Goal: Browse casually: Explore the website without a specific task or goal

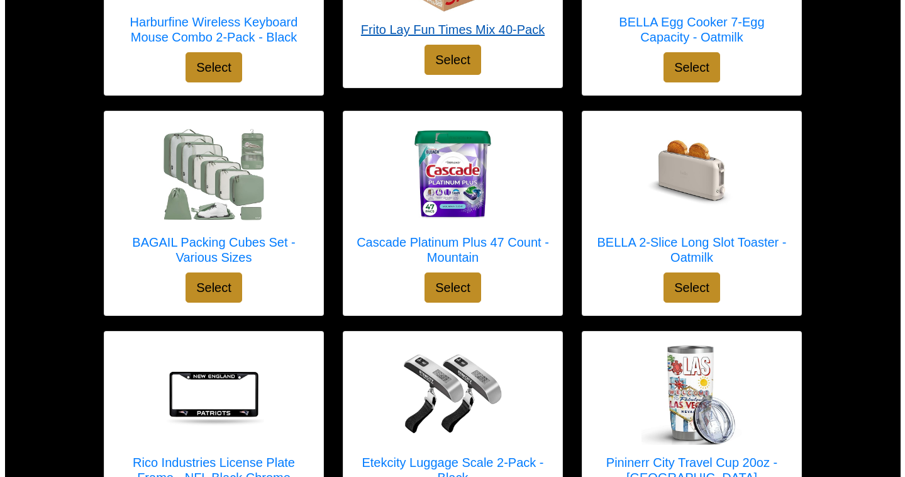
scroll to position [1467, 0]
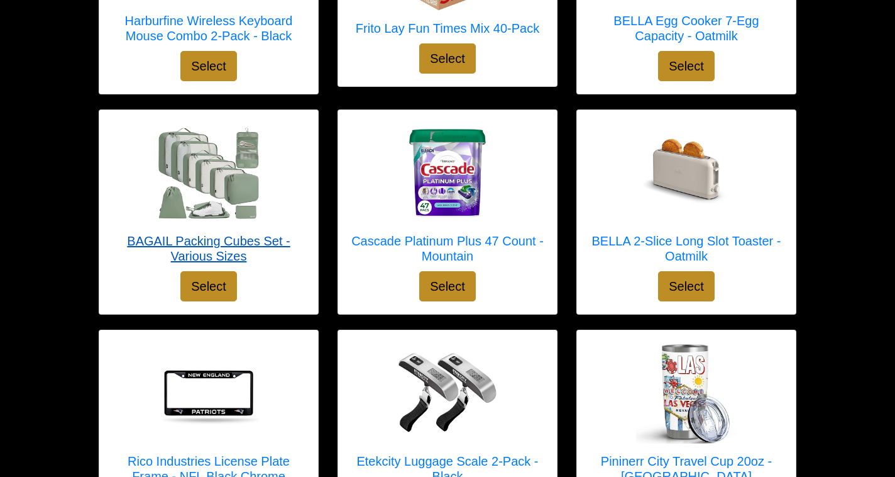
click at [160, 150] on img at bounding box center [208, 173] width 101 height 91
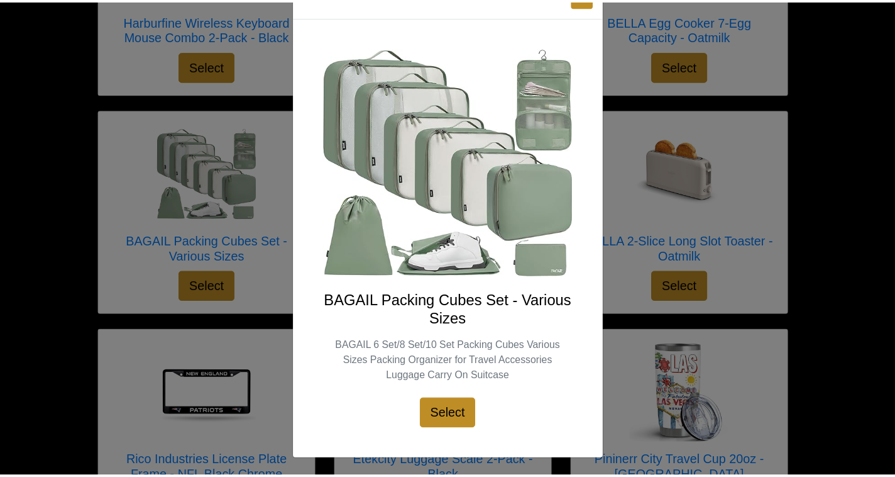
scroll to position [45, 0]
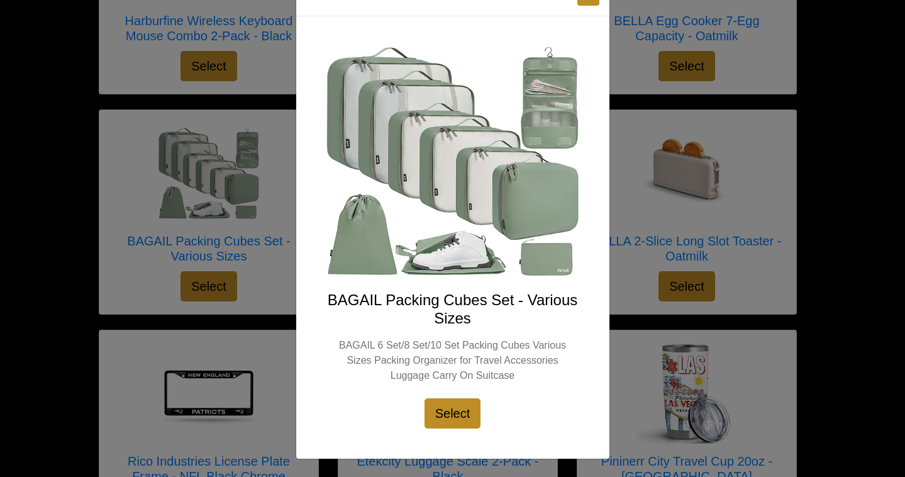
click at [680, 180] on div "X BAGAIL Packing Cubes Set - Various Sizes BAGAIL 6 Set/8 Set/10 Set Packing Cu…" at bounding box center [452, 238] width 905 height 477
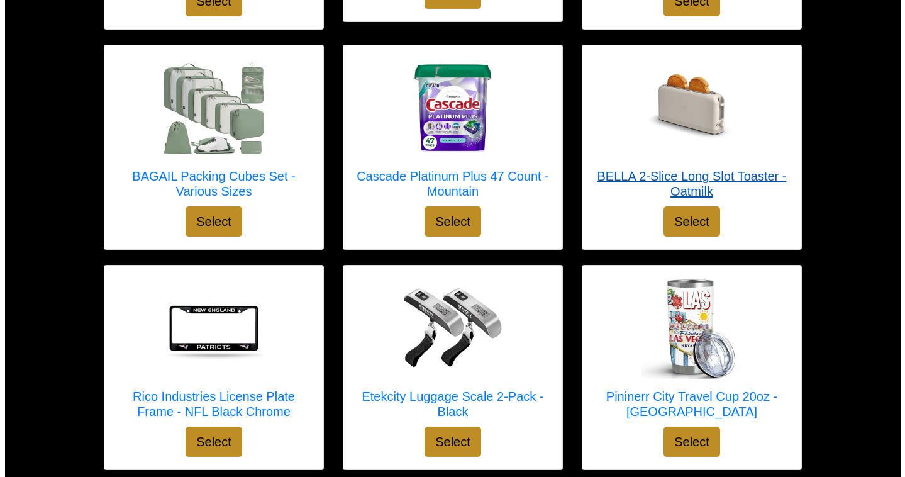
scroll to position [1534, 0]
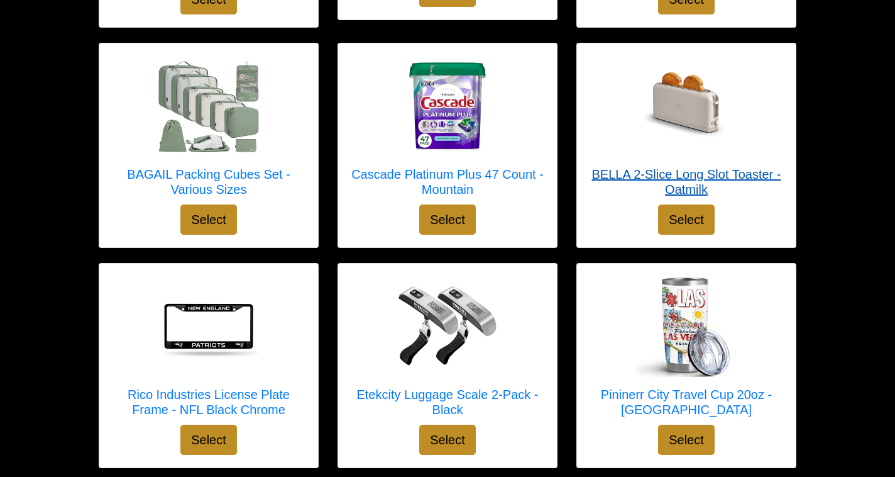
click at [649, 112] on img at bounding box center [686, 106] width 101 height 101
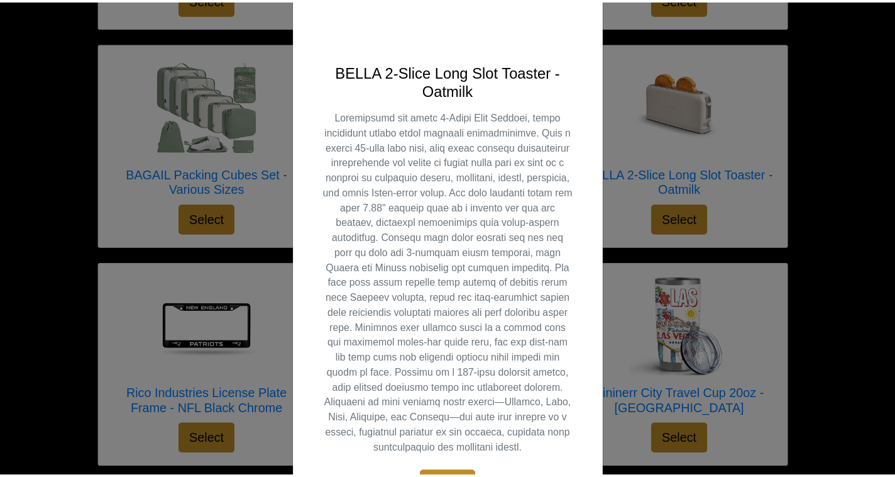
scroll to position [370, 0]
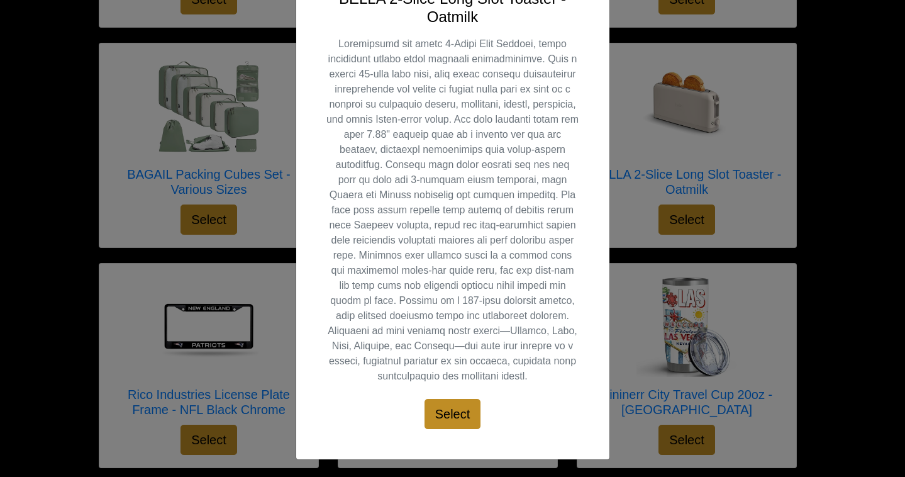
click at [719, 114] on div "X BELLA 2-Slice Long Slot Toaster - [GEOGRAPHIC_DATA] Select" at bounding box center [452, 238] width 905 height 477
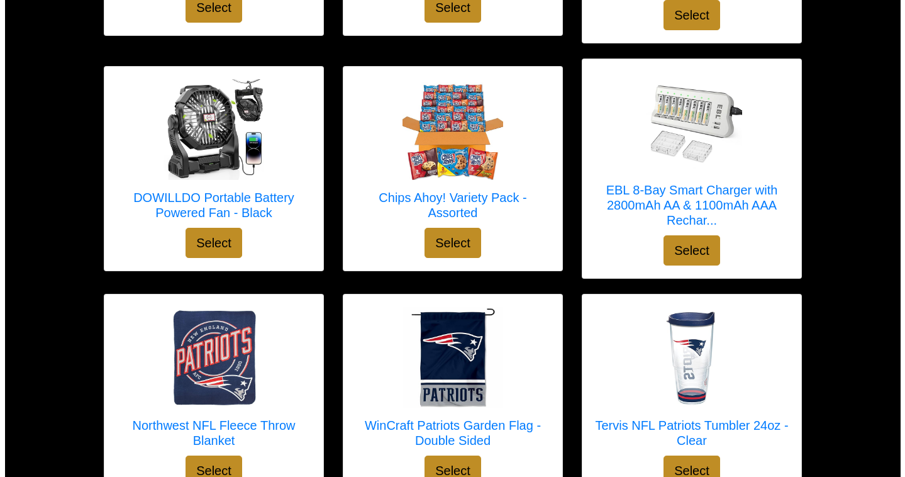
scroll to position [2198, 0]
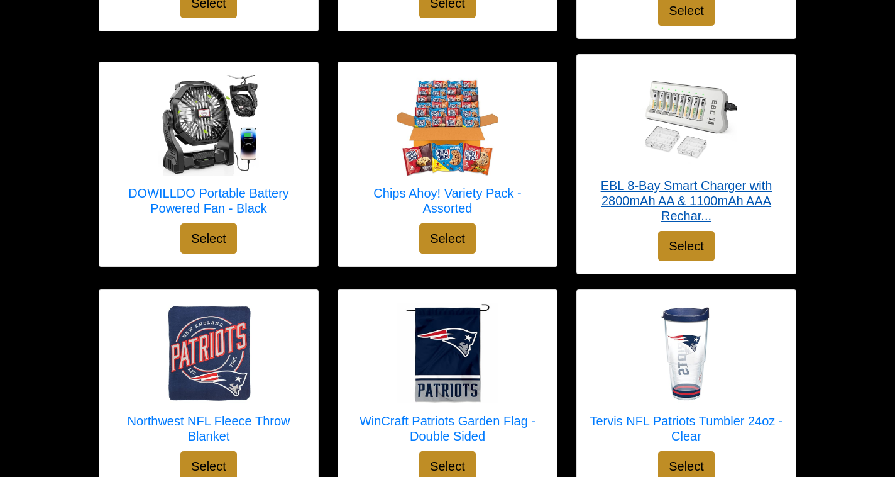
click at [707, 113] on img at bounding box center [686, 117] width 101 height 101
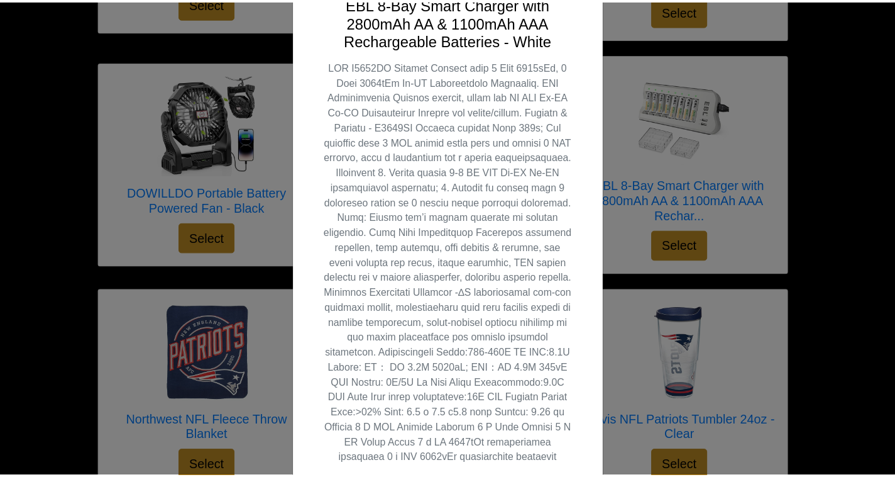
scroll to position [448, 0]
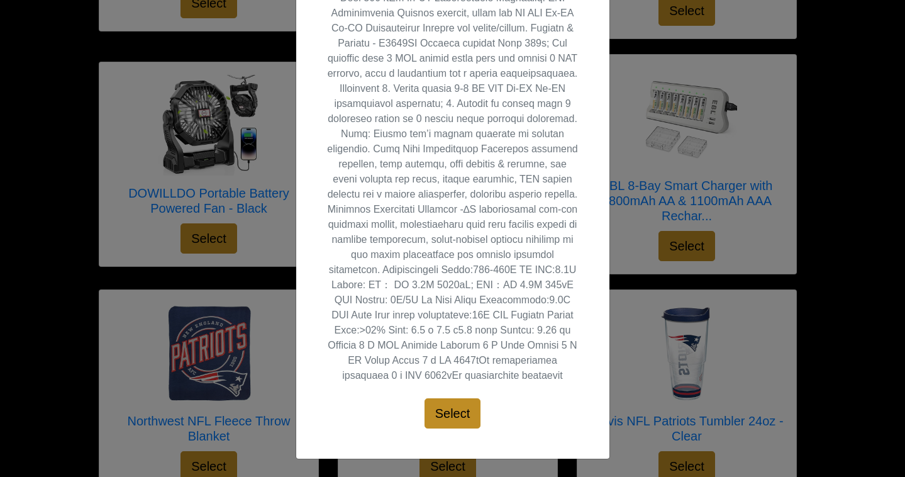
click at [657, 243] on div "X EBL 8-Bay Smart Charger with 2800mAh AA & 1100mAh AAA Rechargeable Batteries …" at bounding box center [452, 238] width 905 height 477
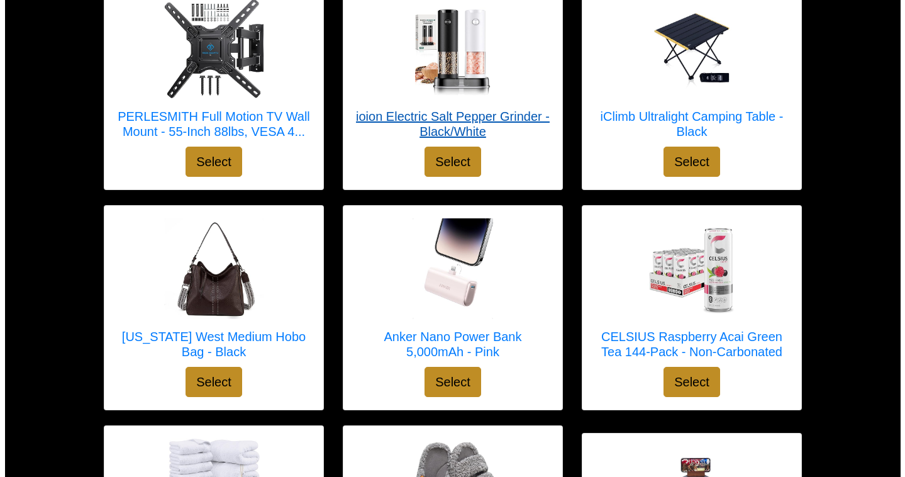
scroll to position [3194, 0]
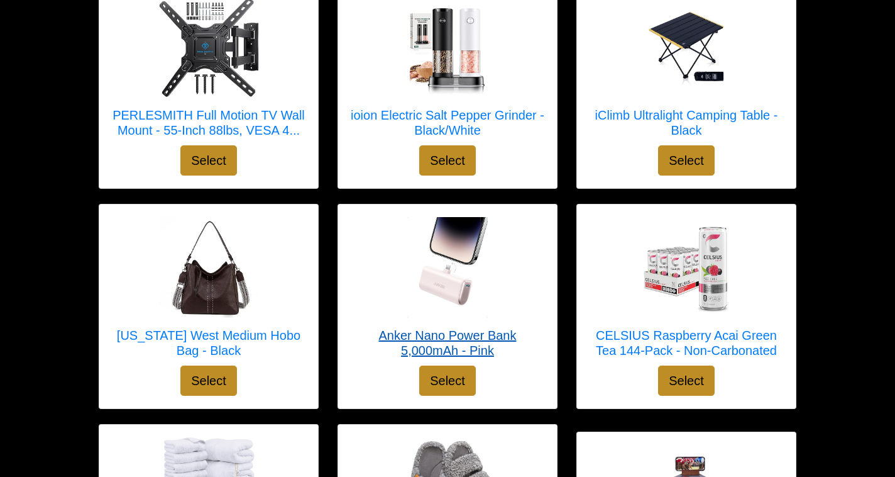
click at [503, 219] on div at bounding box center [448, 267] width 194 height 101
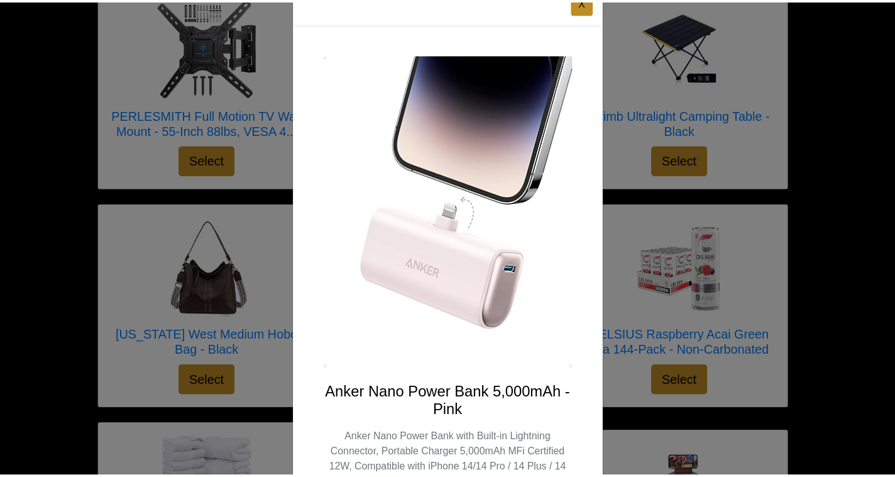
scroll to position [0, 0]
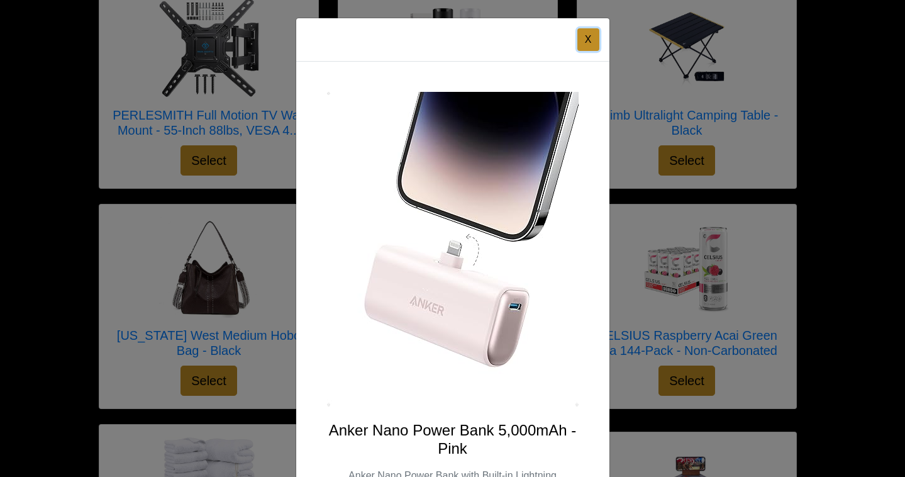
click at [588, 40] on button "X" at bounding box center [588, 39] width 22 height 23
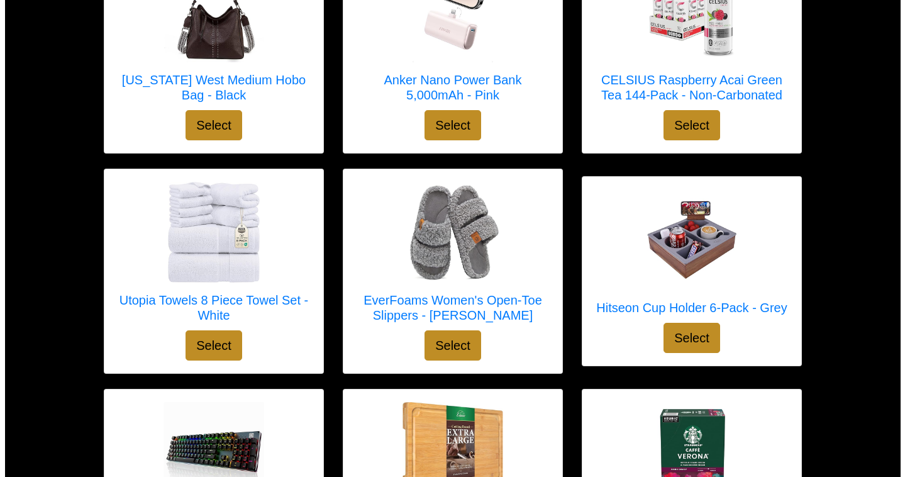
scroll to position [3450, 0]
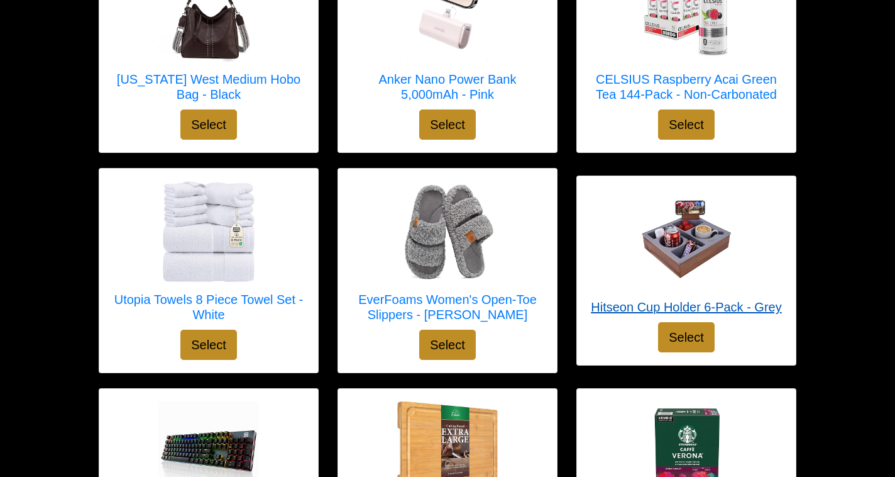
click at [687, 199] on img at bounding box center [686, 239] width 101 height 101
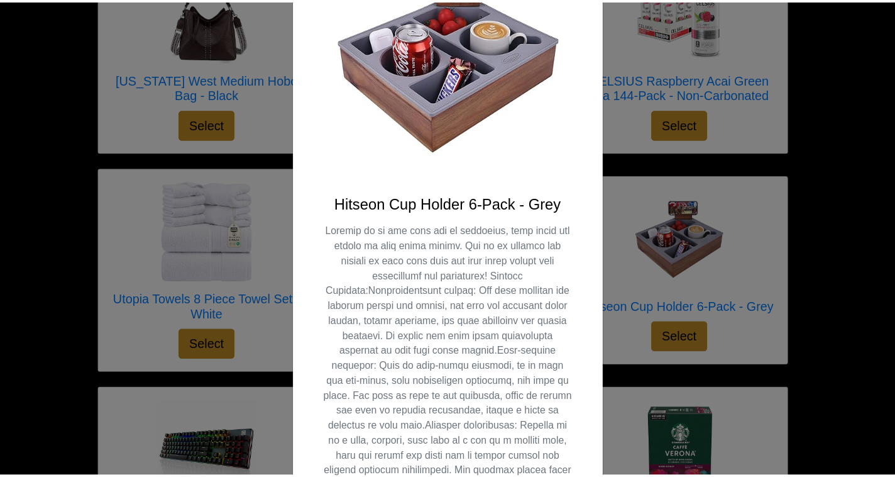
scroll to position [0, 0]
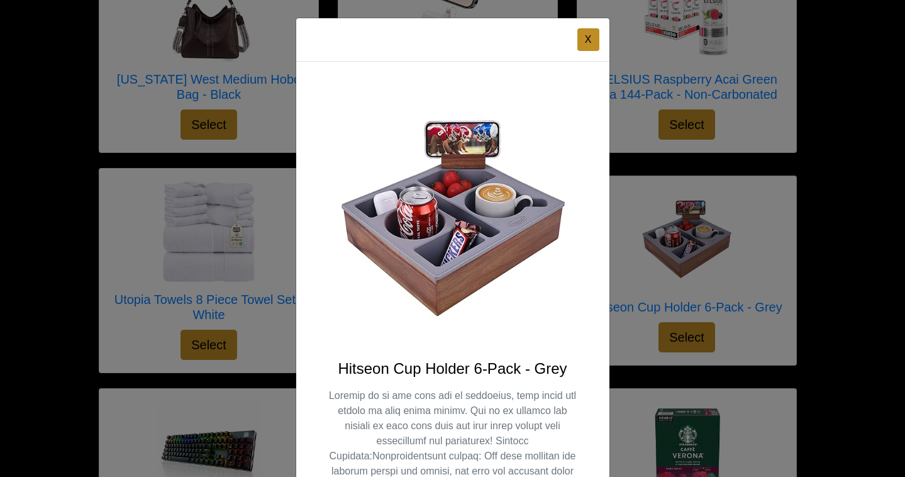
click at [467, 163] on img at bounding box center [452, 218] width 253 height 253
click at [467, 162] on img at bounding box center [452, 218] width 253 height 253
click at [582, 35] on button "X" at bounding box center [588, 39] width 22 height 23
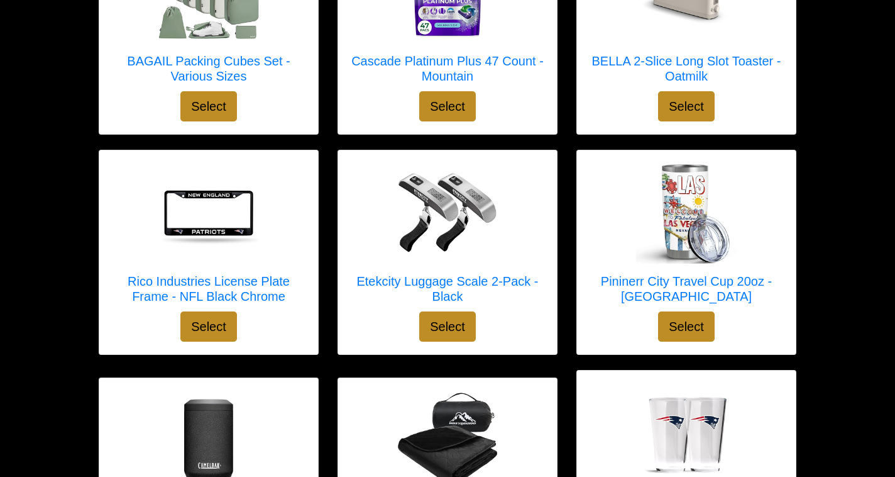
scroll to position [1177, 0]
